Goal: Information Seeking & Learning: Learn about a topic

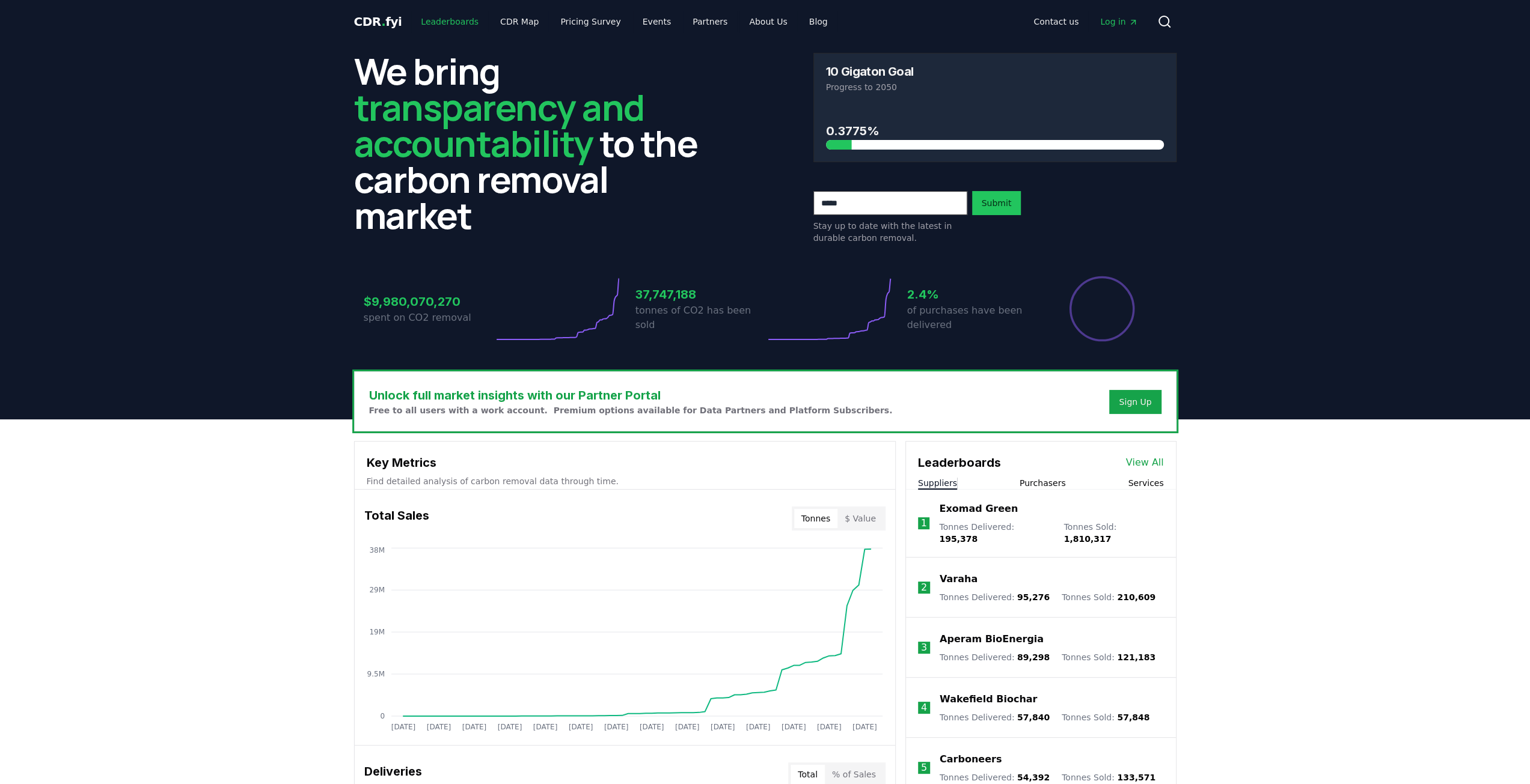
click at [451, 18] on link "Leaderboards" at bounding box center [450, 21] width 77 height 21
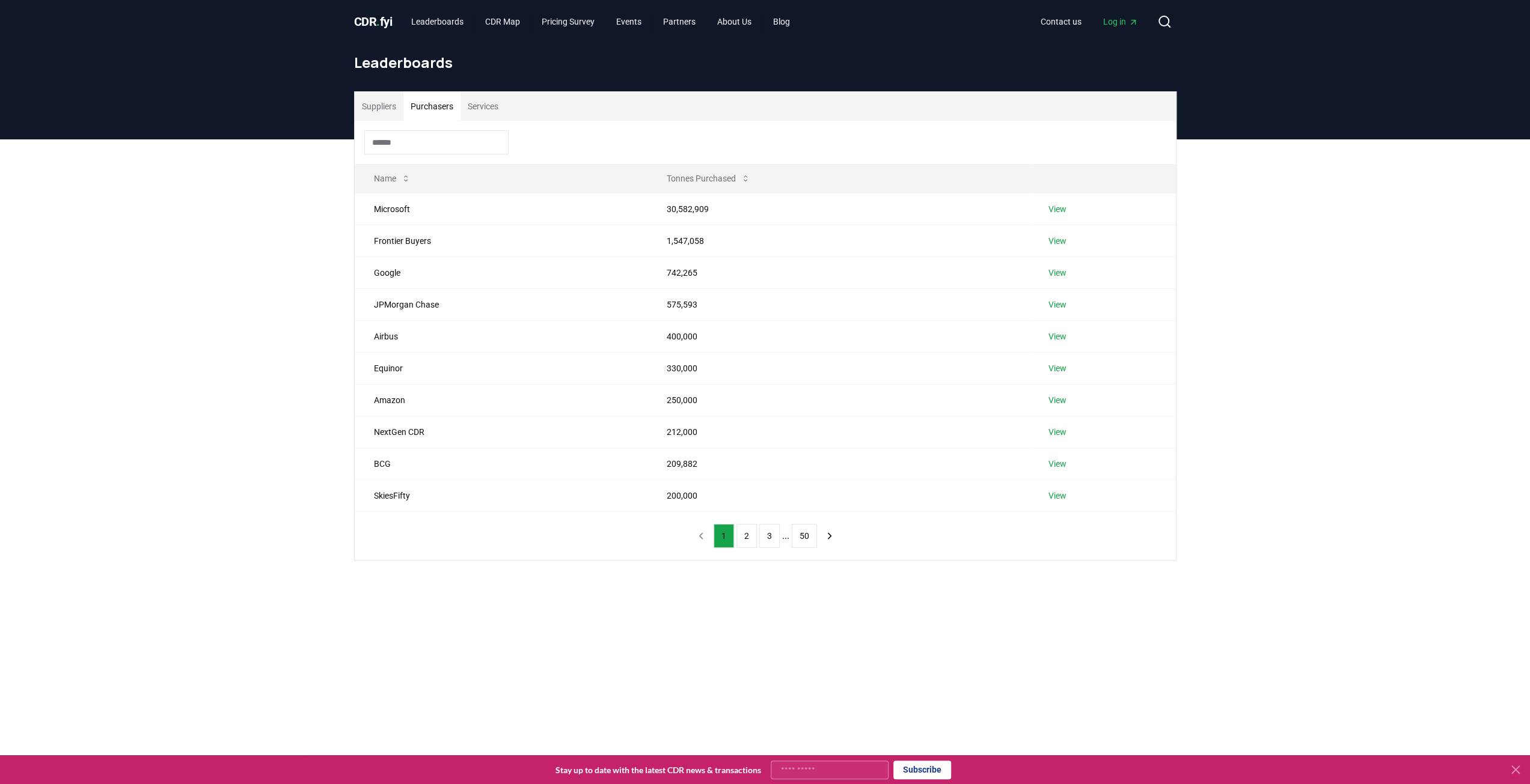
click at [449, 114] on button "Purchasers" at bounding box center [432, 106] width 57 height 29
click at [458, 134] on input at bounding box center [436, 142] width 145 height 24
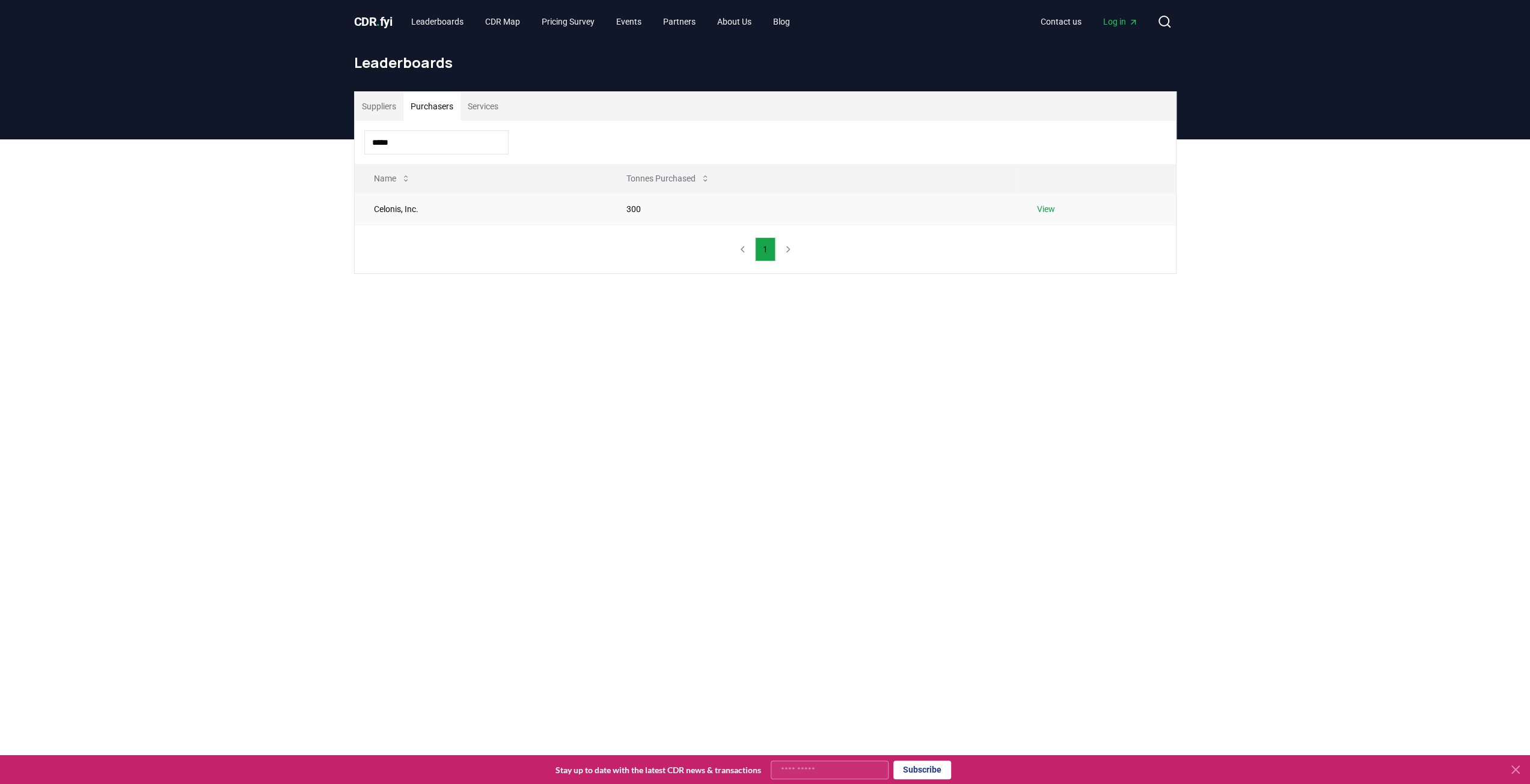
type input "*****"
click at [1051, 206] on link "View" at bounding box center [1046, 209] width 18 height 12
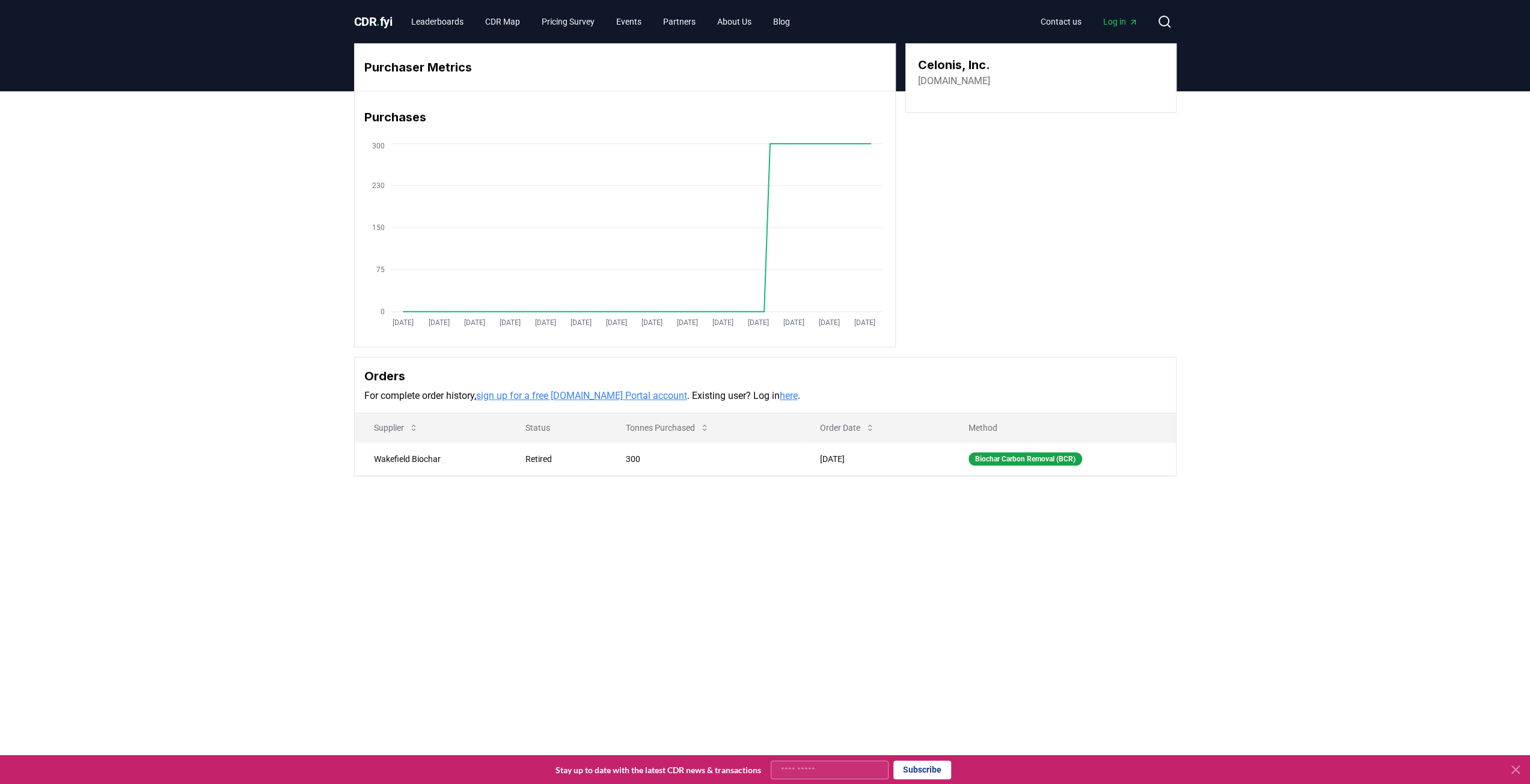
click at [1124, 24] on span "Log in" at bounding box center [1121, 21] width 35 height 12
